Goal: Entertainment & Leisure: Browse casually

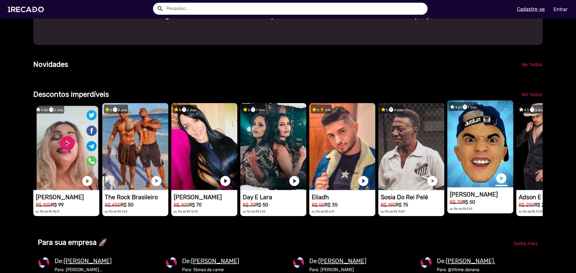
scroll to position [0, 1716]
click at [502, 185] on link "play_circle_filled" at bounding box center [502, 179] width 12 height 12
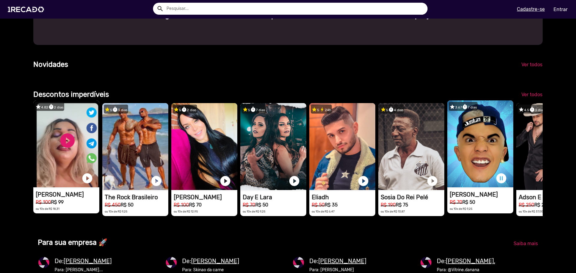
scroll to position [0, 0]
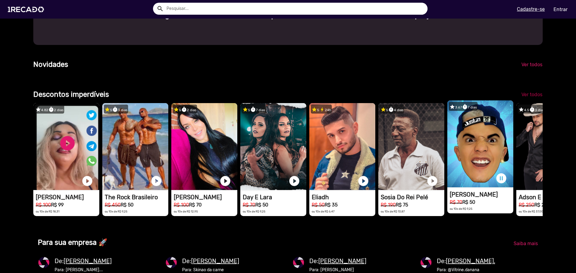
click at [533, 98] on span "Ver todos" at bounding box center [532, 95] width 21 height 6
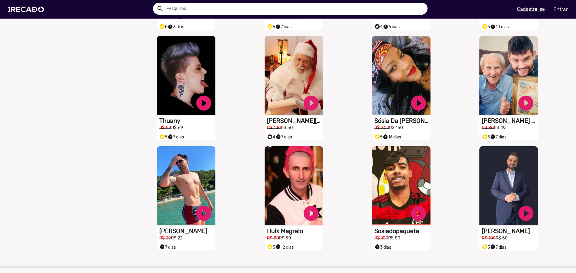
scroll to position [390, 0]
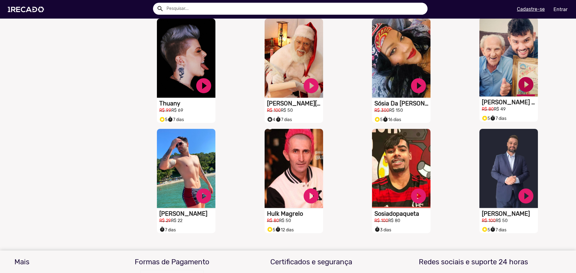
click at [524, 93] on link "play_circle_filled" at bounding box center [526, 85] width 18 height 18
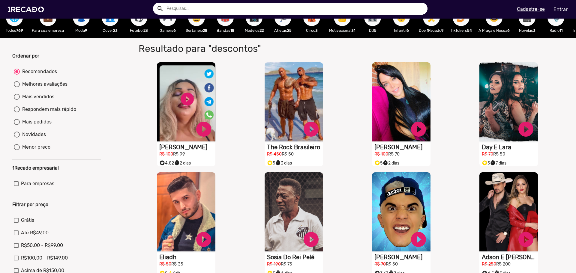
scroll to position [0, 0]
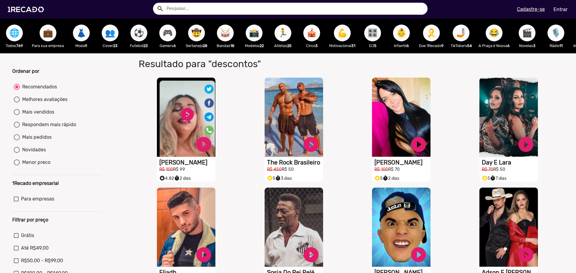
click at [224, 34] on span "🥁" at bounding box center [225, 33] width 10 height 17
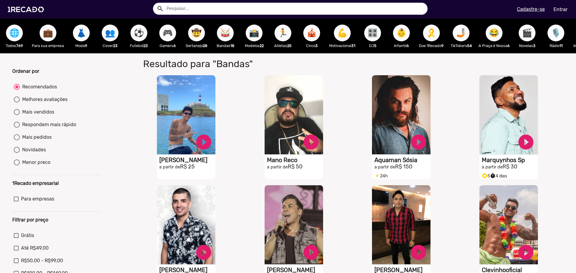
click at [249, 35] on span "📸" at bounding box center [254, 33] width 10 height 17
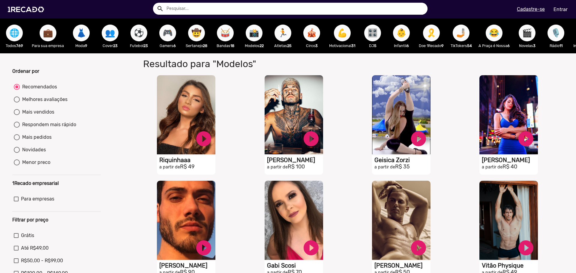
click at [342, 36] on span "💪" at bounding box center [342, 33] width 10 height 17
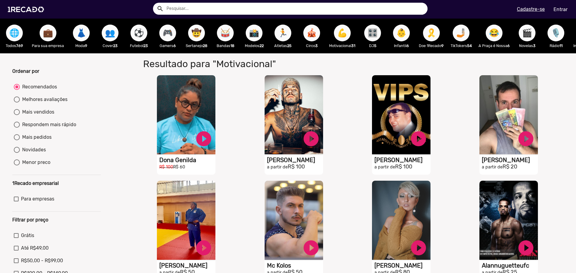
click at [500, 32] on span "😂" at bounding box center [494, 33] width 10 height 17
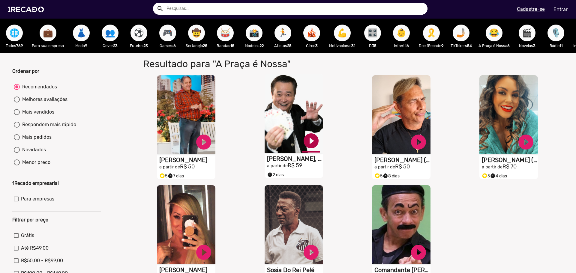
click at [314, 144] on link "play_circle_filled" at bounding box center [311, 141] width 18 height 18
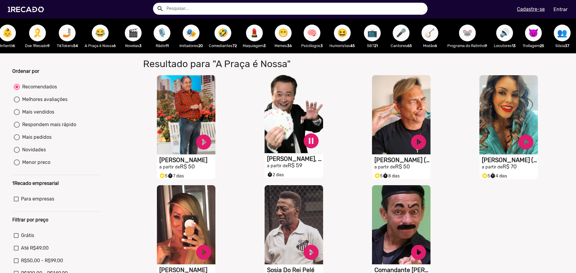
scroll to position [0, 403]
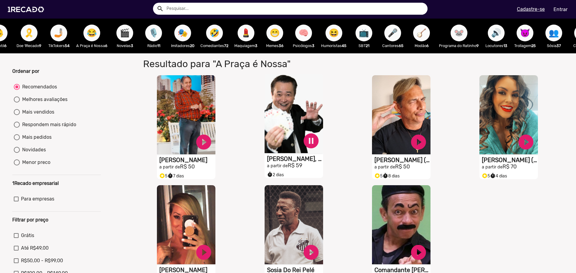
click at [338, 33] on span "😆" at bounding box center [334, 33] width 10 height 17
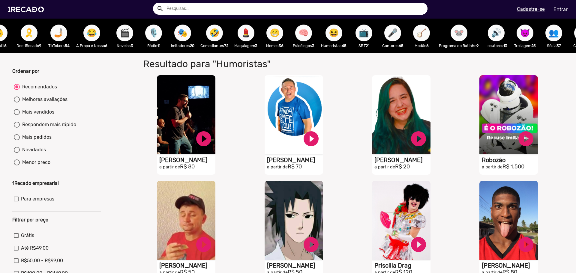
click at [464, 34] on span "🐭" at bounding box center [459, 33] width 10 height 17
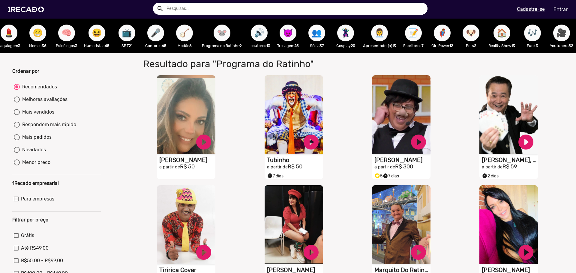
scroll to position [0, 653]
click at [558, 36] on span "🎥" at bounding box center [562, 33] width 10 height 17
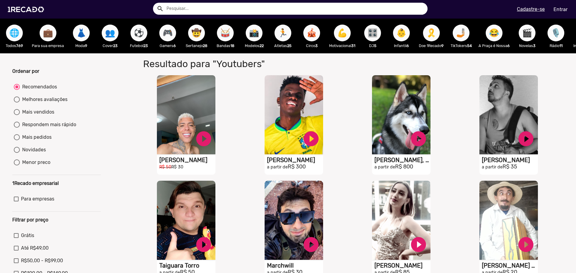
click at [50, 39] on span "💼" at bounding box center [48, 33] width 10 height 17
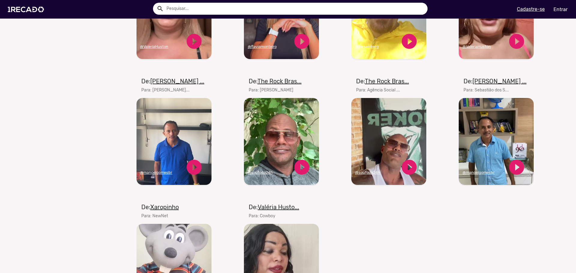
scroll to position [480, 0]
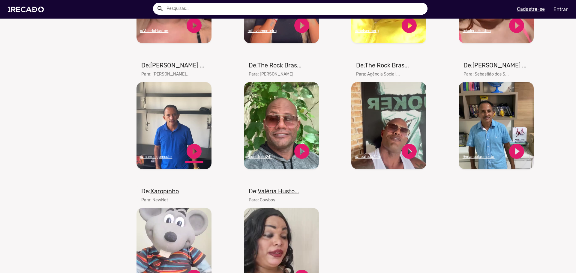
click at [195, 159] on link "play_circle_filled" at bounding box center [194, 152] width 18 height 18
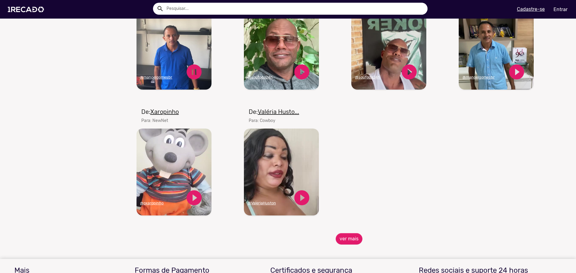
scroll to position [570, 0]
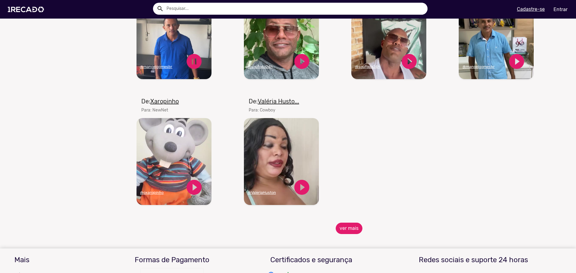
click at [346, 234] on button "ver mais" at bounding box center [349, 228] width 27 height 11
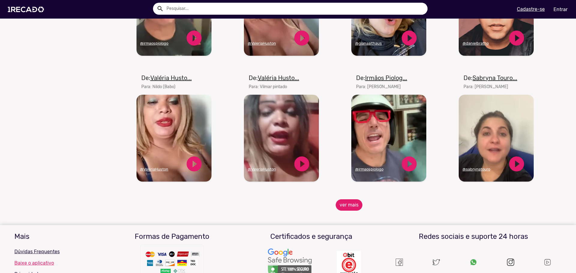
scroll to position [871, 0]
